Goal: Task Accomplishment & Management: Manage account settings

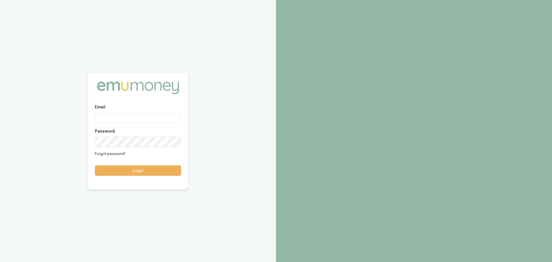
click at [140, 114] on input "Email" at bounding box center [138, 117] width 86 height 10
type input "desmoriniere@yahoo.com.au"
